Goal: Information Seeking & Learning: Check status

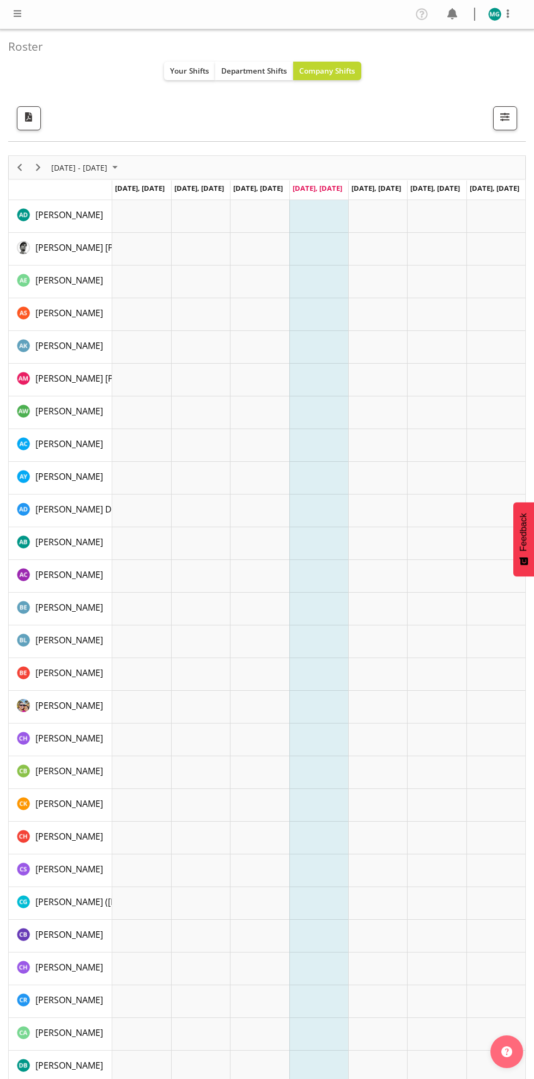
click at [192, 91] on div "Roster Your Shifts Department Shifts Company Shifts All Locations Clear [STREET…" at bounding box center [267, 85] width 518 height 112
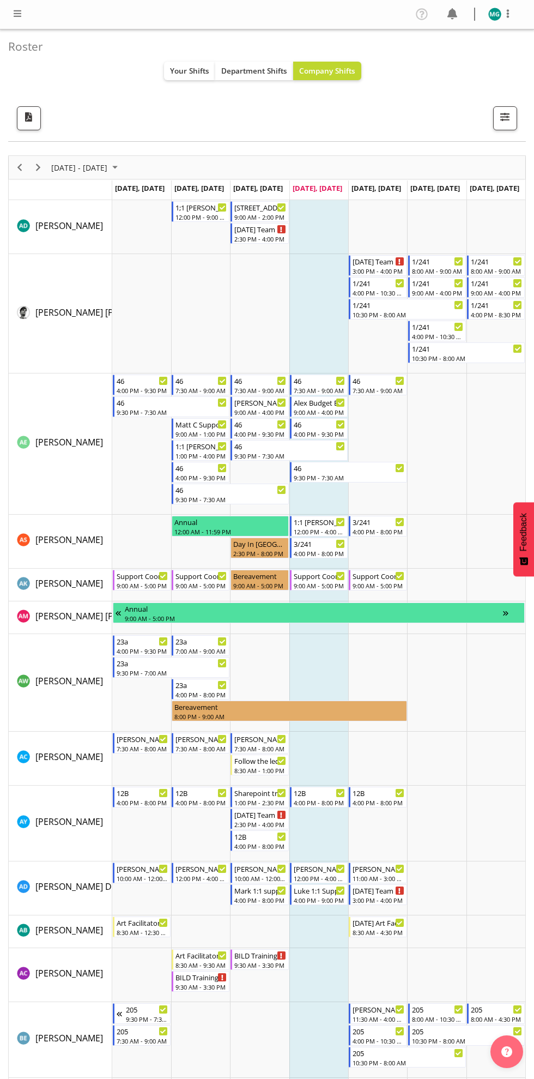
click at [191, 92] on div "Roster Your Shifts Department Shifts Company Shifts All Locations Clear [STREET…" at bounding box center [267, 85] width 518 height 112
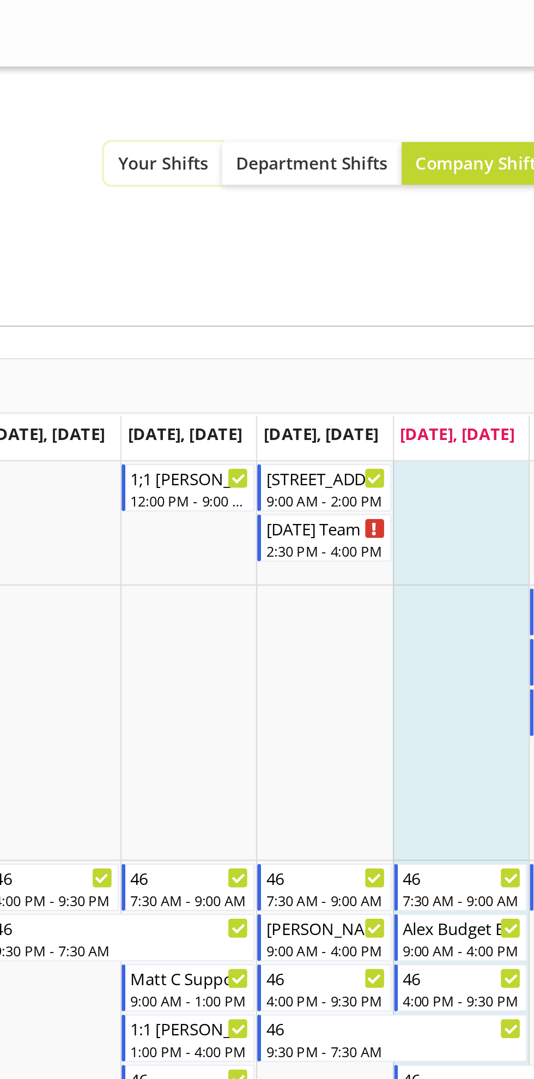
click at [189, 69] on span "Your Shifts" at bounding box center [189, 70] width 39 height 10
